Goal: Information Seeking & Learning: Learn about a topic

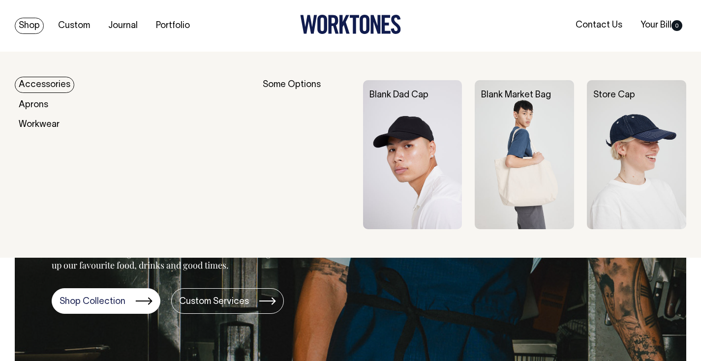
click at [31, 26] on link "Shop" at bounding box center [29, 26] width 29 height 16
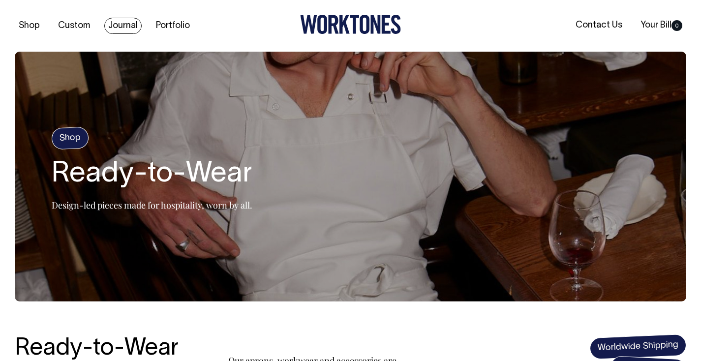
click at [125, 26] on link "Journal" at bounding box center [122, 26] width 37 height 16
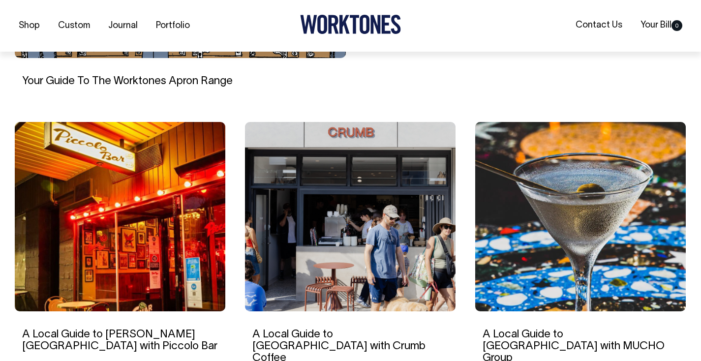
scroll to position [569, 0]
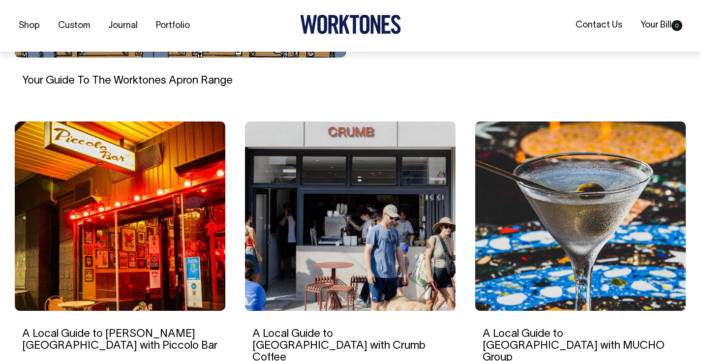
click at [190, 79] on link "Your Guide To The Worktones Apron Range" at bounding box center [127, 81] width 210 height 10
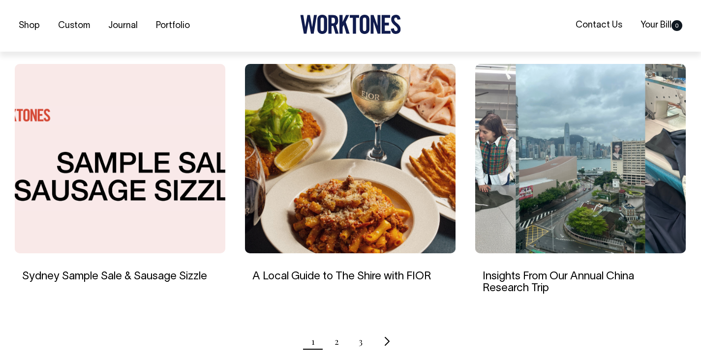
scroll to position [904, 0]
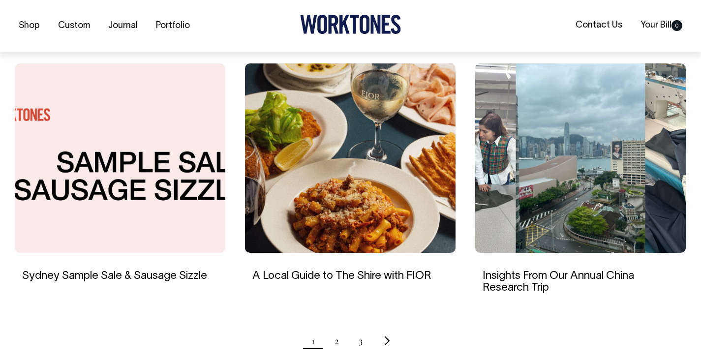
click at [502, 271] on link "Insights From Our Annual China Research Trip" at bounding box center [557, 282] width 151 height 22
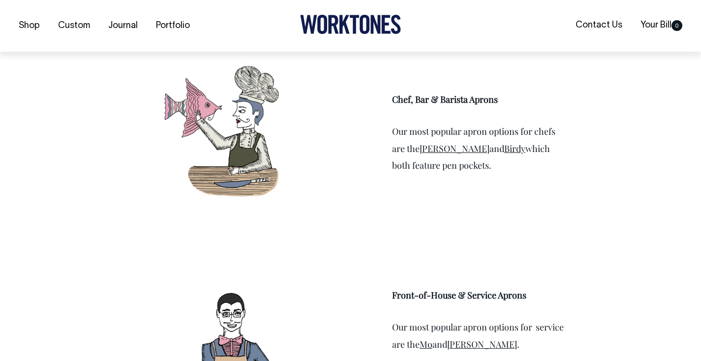
scroll to position [1256, 0]
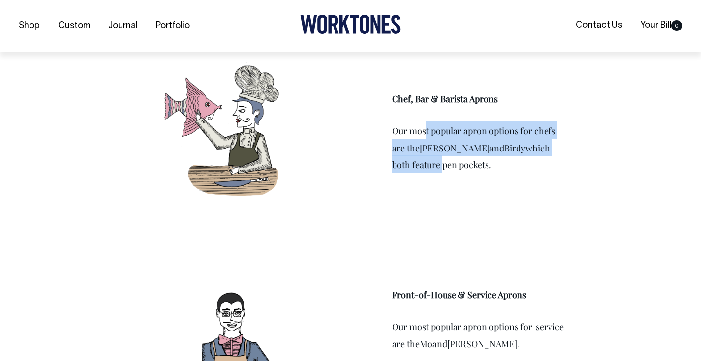
drag, startPoint x: 450, startPoint y: 133, endPoint x: 570, endPoint y: 146, distance: 119.7
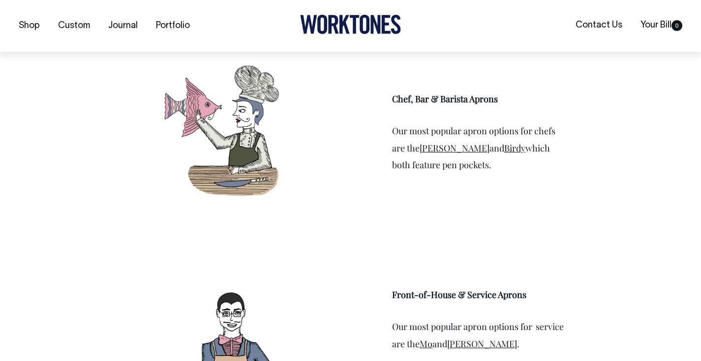
click at [561, 184] on div "Chef, Bar & Barista Aprons Our most popular apron options for chefs are the Syd…" at bounding box center [481, 132] width 178 height 112
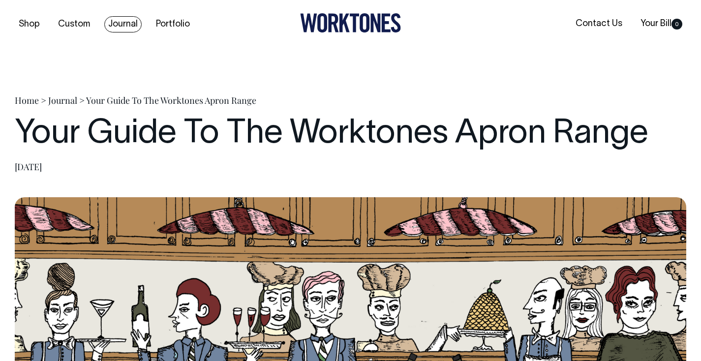
scroll to position [0, 0]
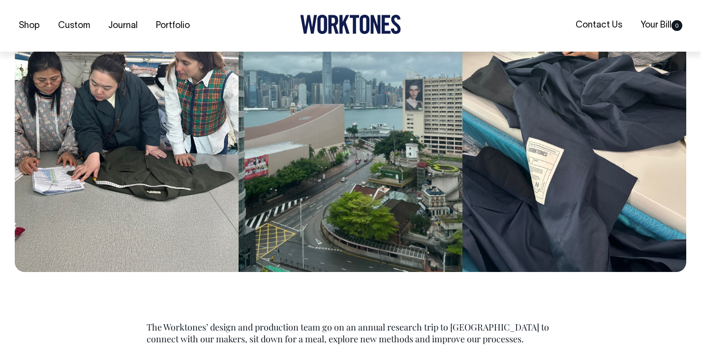
scroll to position [254, 0]
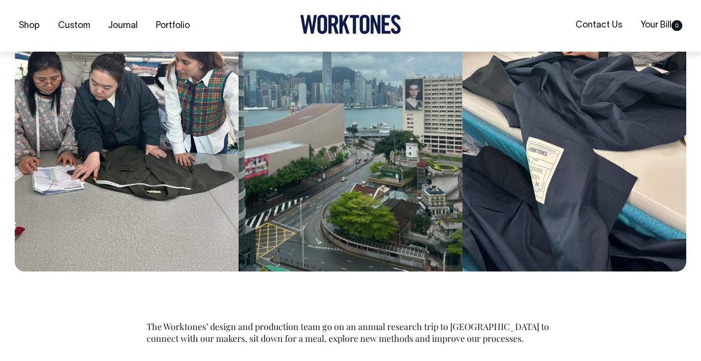
click at [545, 190] on img at bounding box center [350, 108] width 671 height 328
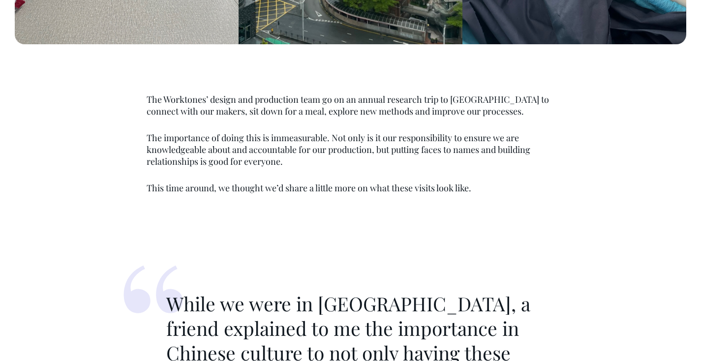
scroll to position [480, 0]
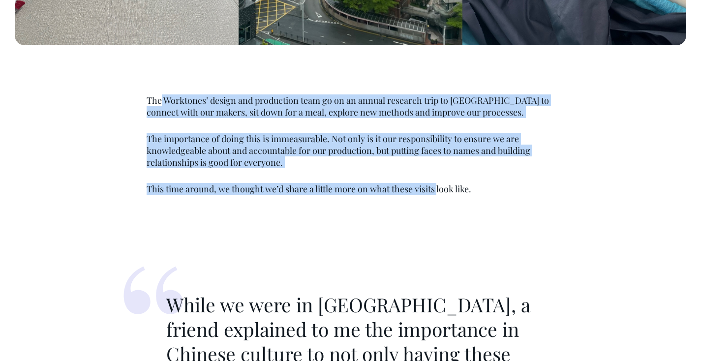
drag, startPoint x: 167, startPoint y: 139, endPoint x: 450, endPoint y: 228, distance: 296.9
click at [448, 195] on div "The Worktones’ design and production team go on an annual research trip to [GEO…" at bounding box center [351, 144] width 438 height 100
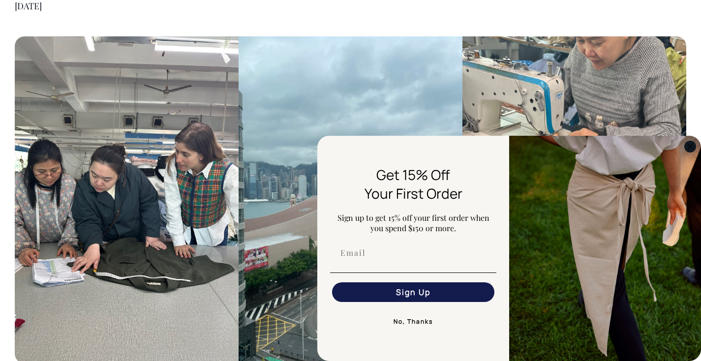
scroll to position [163, 0]
click at [693, 141] on icon "Close dialog" at bounding box center [690, 147] width 12 height 12
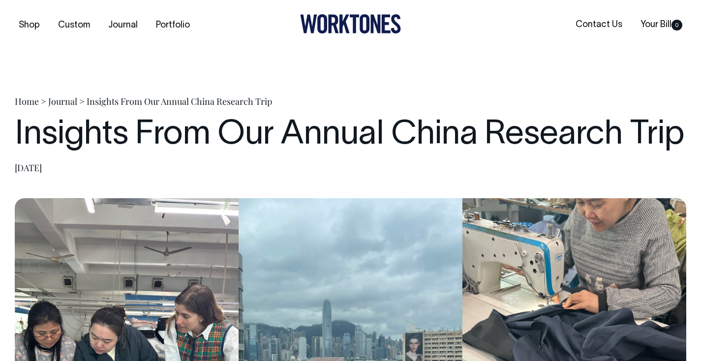
scroll to position [0, 0]
click at [115, 23] on link "Journal" at bounding box center [122, 26] width 37 height 16
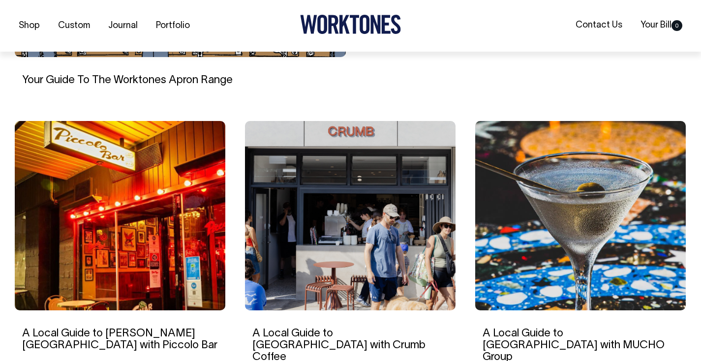
click at [135, 70] on div "Your Guide To The Worktones Apron Range" at bounding box center [180, 79] width 331 height 44
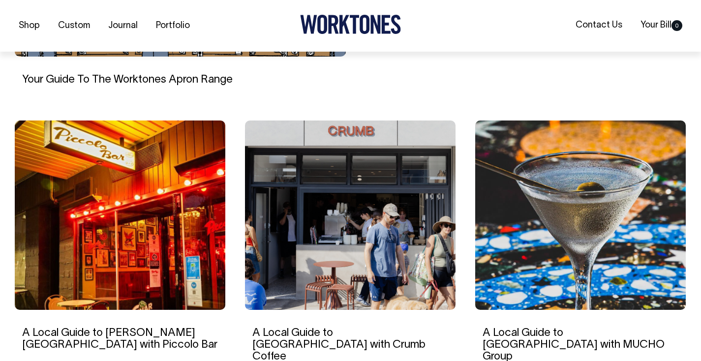
click at [134, 75] on link "Your Guide To The Worktones Apron Range" at bounding box center [127, 80] width 210 height 10
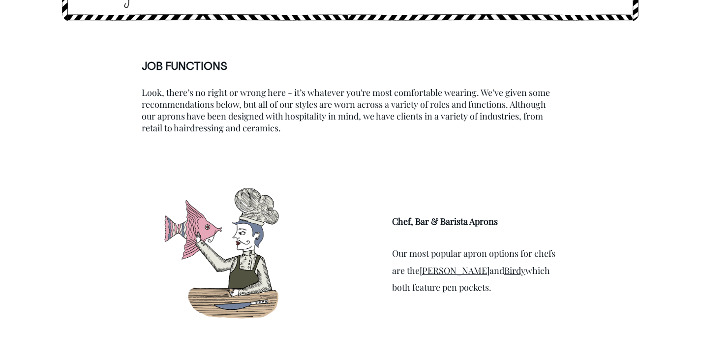
scroll to position [1133, 0]
